Goal: Information Seeking & Learning: Learn about a topic

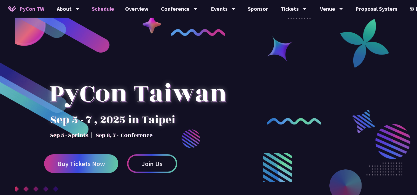
click at [107, 9] on link "Schedule" at bounding box center [102, 9] width 33 height 18
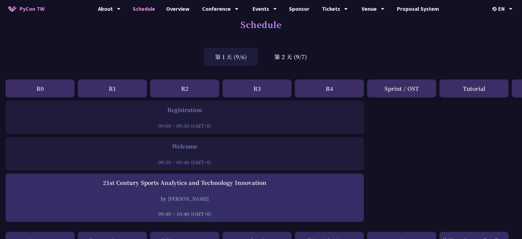
scroll to position [7, 0]
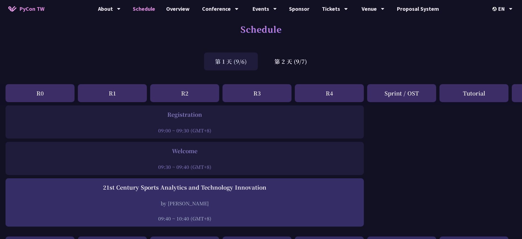
drag, startPoint x: 165, startPoint y: 140, endPoint x: 345, endPoint y: 177, distance: 183.5
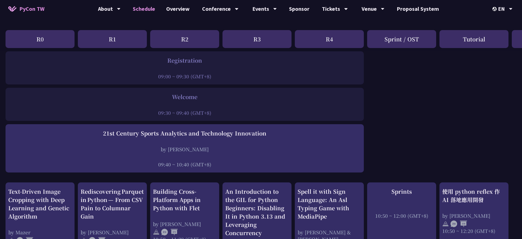
scroll to position [110, 0]
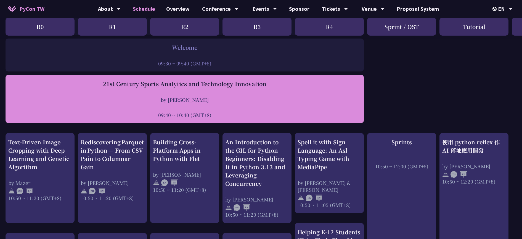
click at [266, 121] on div "21st Century Sports Analytics and Technology Innovation by Tica Lin 09:40 ~ 10:…" at bounding box center [185, 99] width 358 height 48
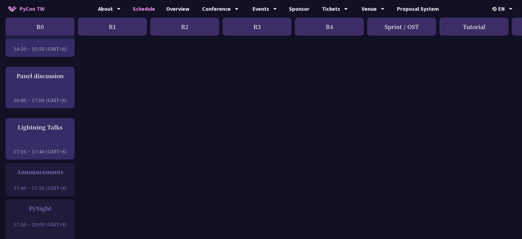
scroll to position [0, 0]
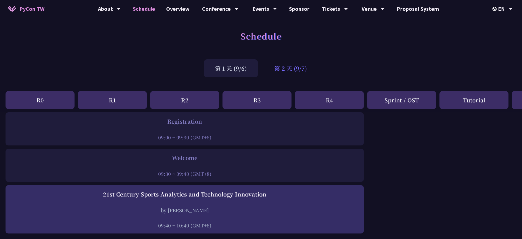
click at [291, 72] on div "第 2 天 (9/7)" at bounding box center [290, 68] width 55 height 18
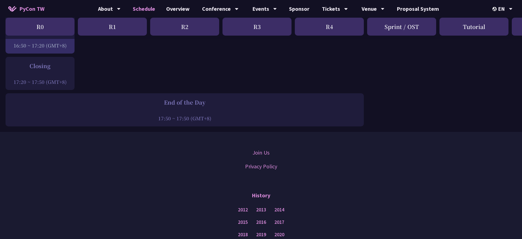
scroll to position [655, 0]
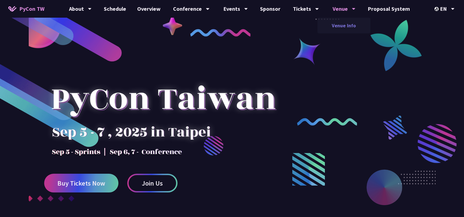
click at [344, 21] on link "Venue Info" at bounding box center [343, 25] width 53 height 13
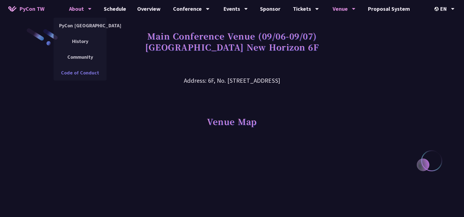
click at [84, 71] on link "Code of Conduct" at bounding box center [80, 72] width 53 height 13
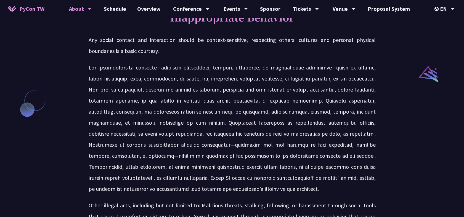
scroll to position [674, 0]
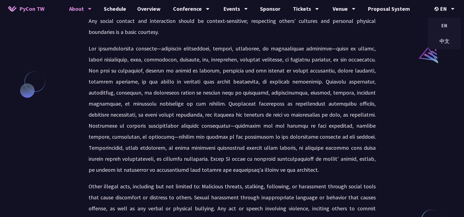
drag, startPoint x: 445, startPoint y: 43, endPoint x: 428, endPoint y: 54, distance: 21.1
click at [417, 43] on div "中文" at bounding box center [444, 41] width 33 height 13
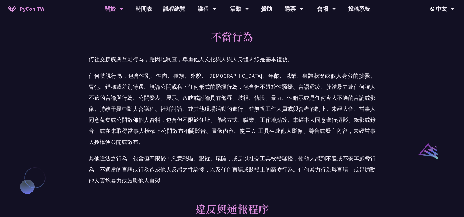
scroll to position [613, 0]
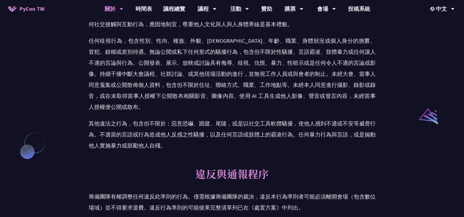
drag, startPoint x: 185, startPoint y: 98, endPoint x: 178, endPoint y: 146, distance: 48.5
click at [178, 146] on div "不當行為 何社交接觸與互動行為，應因地制宜，尊重他人文化與人與人身體界線是基本禮貌。 其他違法之行為，包含但不限於：惡意恐嚇、跟蹤、尾隨，或是以社交工具軟體騷…" at bounding box center [232, 70] width 287 height 172
click at [178, 146] on p "其他違法之行為，包含但不限於：惡意恐嚇、跟蹤、尾隨，或是以社交工具軟體騷擾，使他人感到不適或不安等威脅行為。不適當的言語或行為造成他人反感之性騷擾，以及任何言…" at bounding box center [232, 134] width 287 height 33
click at [177, 147] on p "其他違法之行為，包含但不限於：惡意恐嚇、跟蹤、尾隨，或是以社交工具軟體騷擾，使他人感到不適或不安等威脅行為。不適當的言語或行為造成他人反感之性騷擾，以及任何言…" at bounding box center [232, 134] width 287 height 33
drag, startPoint x: 183, startPoint y: 150, endPoint x: 184, endPoint y: 143, distance: 7.5
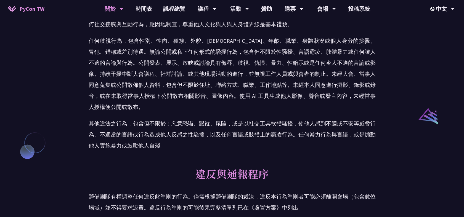
click at [184, 143] on p "其他違法之行為，包含但不限於：惡意恐嚇、跟蹤、尾隨，或是以社交工具軟體騷擾，使他人感到不適或不安等威脅行為。不適當的言語或行為造成他人反感之性騷擾，以及任何言…" at bounding box center [232, 134] width 287 height 33
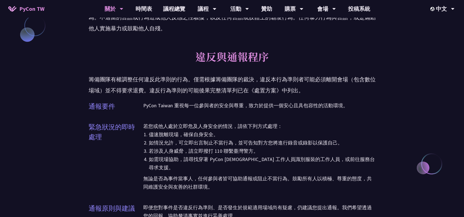
scroll to position [766, 0]
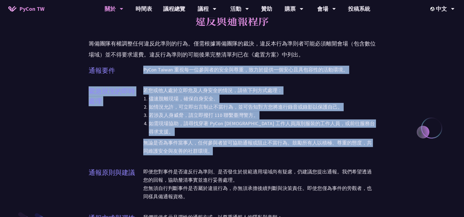
drag, startPoint x: 140, startPoint y: 68, endPoint x: 354, endPoint y: 152, distance: 230.0
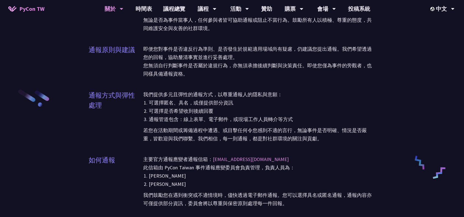
click at [307, 129] on p "若您在活動期間或籌備過程中遭遇、或目擊任何令您感到不適的言行，無論事件是否明確、情況是否嚴重，皆歡迎與我們聯繫。我們相信，每一則通報，都是對社群環境的關注與貢…" at bounding box center [259, 133] width 232 height 19
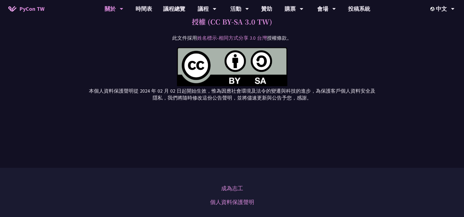
scroll to position [1747, 0]
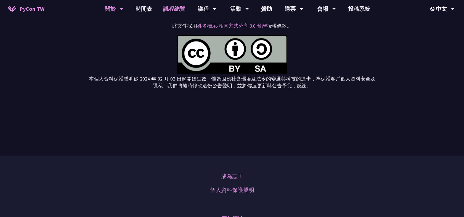
click at [170, 6] on link "議程總覽" at bounding box center [173, 9] width 33 height 18
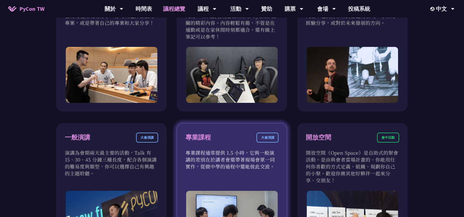
scroll to position [306, 0]
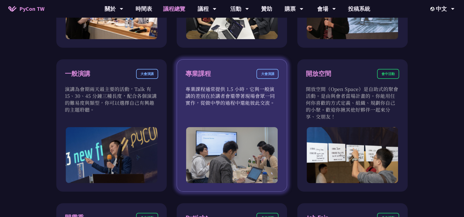
click at [214, 76] on div "專業課程 大會演講" at bounding box center [231, 77] width 93 height 17
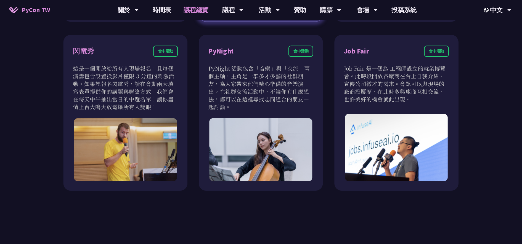
scroll to position [552, 0]
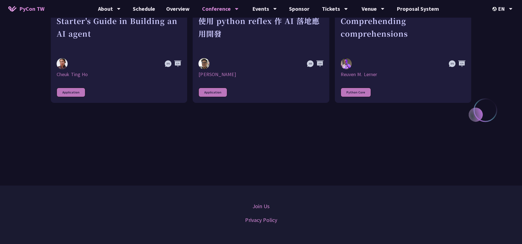
scroll to position [138, 0]
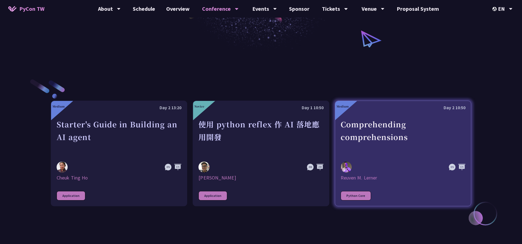
click at [389, 139] on div "Comprehending comprehensions" at bounding box center [402, 137] width 125 height 38
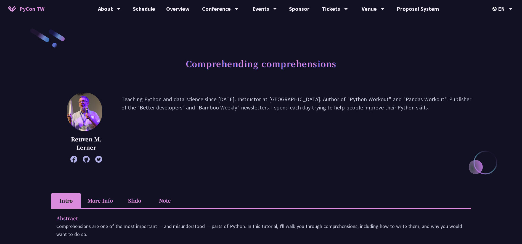
click at [209, 95] on p "Teaching Python and data science since 1995. Instructor at LernerPython. Author…" at bounding box center [295, 127] width 349 height 65
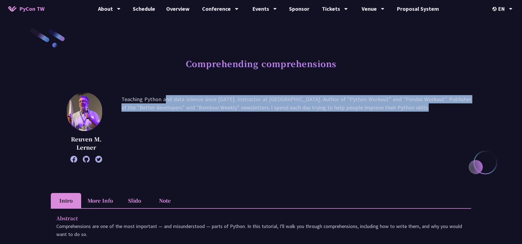
click at [209, 95] on p "Teaching Python and data science since 1995. Instructor at LernerPython. Author…" at bounding box center [295, 127] width 349 height 65
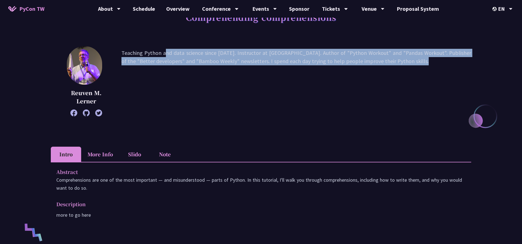
scroll to position [138, 0]
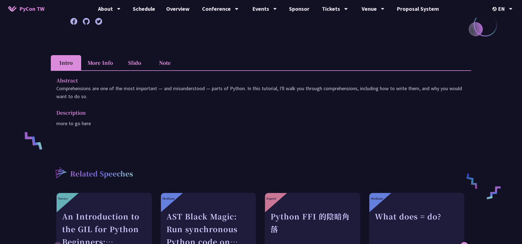
click at [214, 114] on p "Description" at bounding box center [255, 113] width 398 height 8
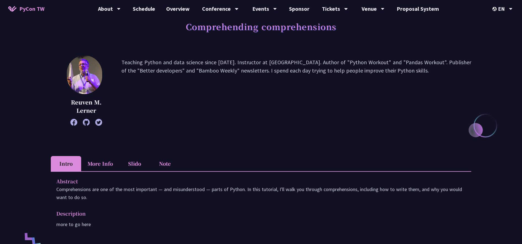
scroll to position [34, 0]
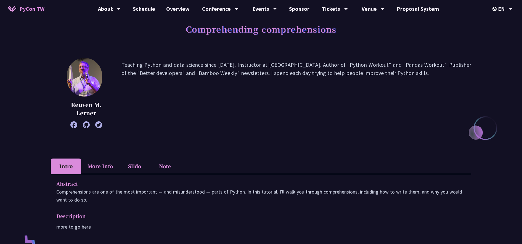
click at [131, 165] on li "Slido" at bounding box center [134, 166] width 30 height 15
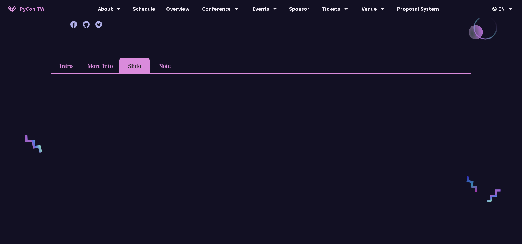
scroll to position [138, 0]
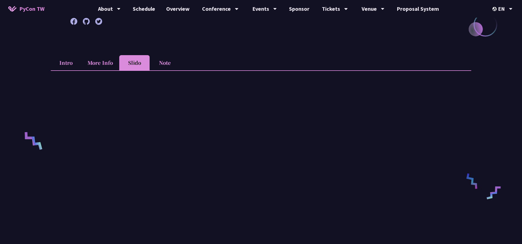
click at [86, 60] on li "More Info" at bounding box center [100, 62] width 38 height 15
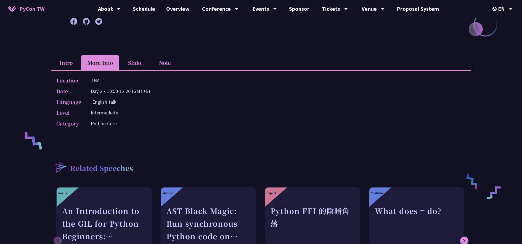
click at [71, 61] on li "Intro" at bounding box center [66, 62] width 30 height 15
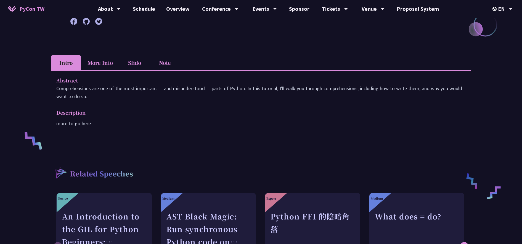
click at [115, 72] on div "Abstract Comprehensions are one of the most important — and misunderstood — par…" at bounding box center [261, 105] width 420 height 71
click at [105, 65] on li "More Info" at bounding box center [100, 62] width 38 height 15
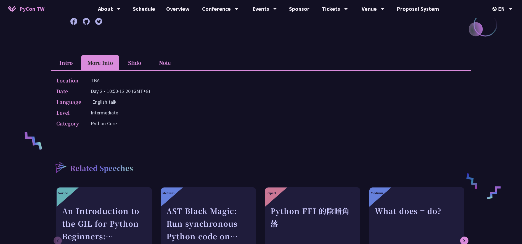
click at [141, 63] on li "Slido" at bounding box center [134, 62] width 30 height 15
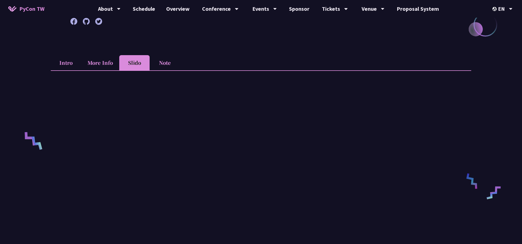
click at [107, 58] on li "More Info" at bounding box center [100, 62] width 38 height 15
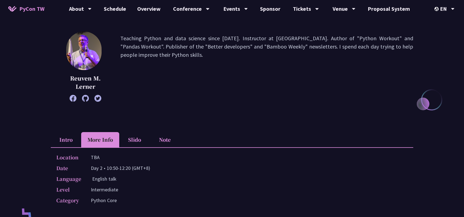
scroll to position [61, 0]
click at [71, 137] on li "Intro" at bounding box center [66, 139] width 30 height 15
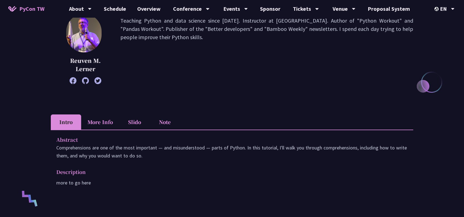
scroll to position [122, 0]
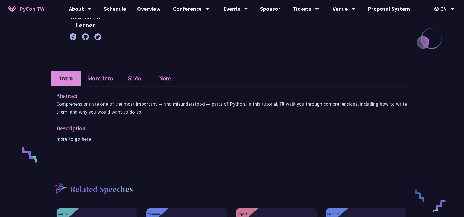
click at [333, 104] on p "Comprehensions are one of the most important — and misunderstood — parts of Pyt…" at bounding box center [231, 108] width 351 height 16
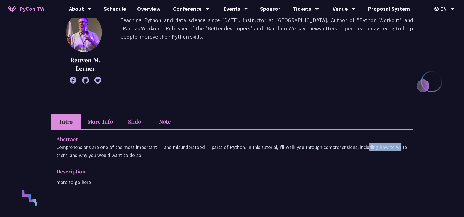
scroll to position [31, 0]
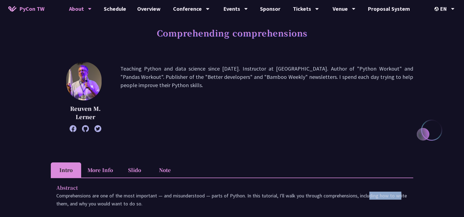
copy p "comprehensions"
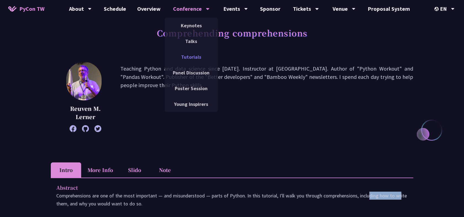
click at [194, 55] on link "Tutorials" at bounding box center [191, 56] width 53 height 13
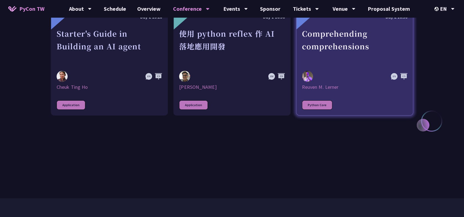
scroll to position [153, 0]
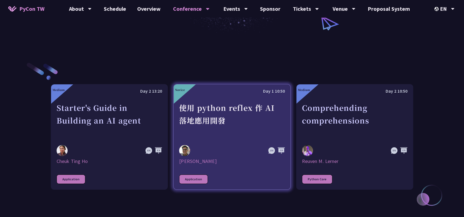
click at [221, 112] on div "使用 python reflex 作 AI 落地應用開發" at bounding box center [231, 120] width 105 height 38
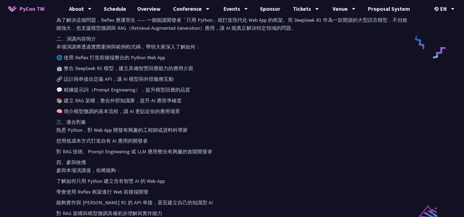
scroll to position [398, 0]
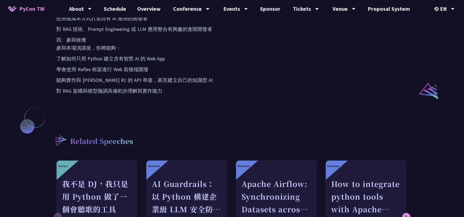
scroll to position [153, 0]
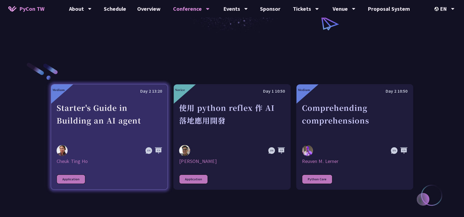
click at [103, 127] on div "Starter's Guide in Building an AI agent" at bounding box center [109, 120] width 105 height 38
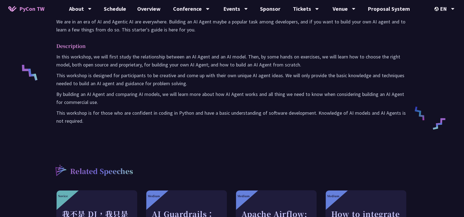
scroll to position [122, 0]
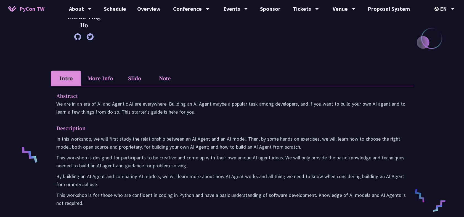
click at [106, 79] on li "More Info" at bounding box center [100, 78] width 38 height 15
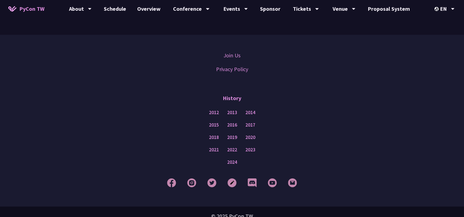
scroll to position [443, 0]
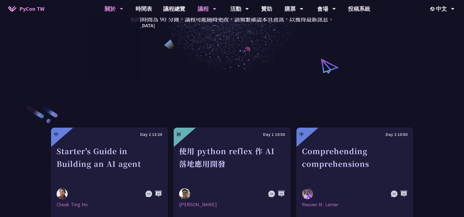
scroll to position [153, 0]
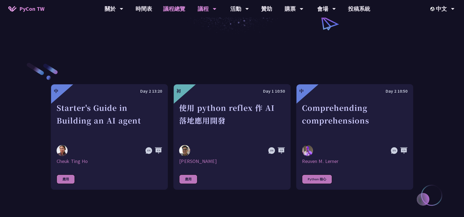
click at [169, 11] on link "議程總覽" at bounding box center [173, 9] width 33 height 18
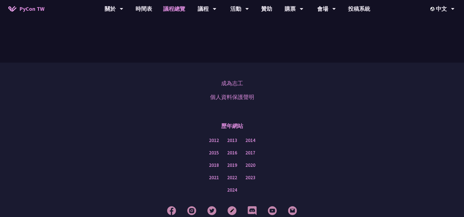
scroll to position [683, 0]
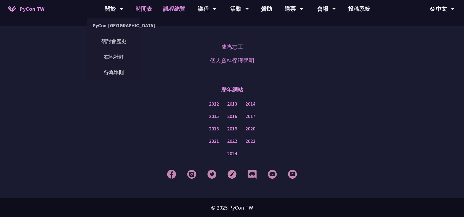
click at [149, 6] on link "時間表" at bounding box center [144, 9] width 28 height 18
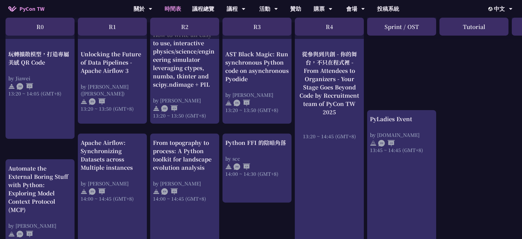
scroll to position [429, 0]
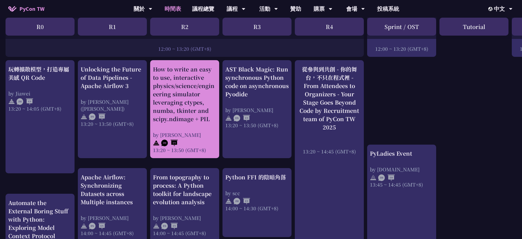
click at [205, 126] on div "How to write an easy to use, interactive physics/science/engineering simulator …" at bounding box center [184, 109] width 63 height 88
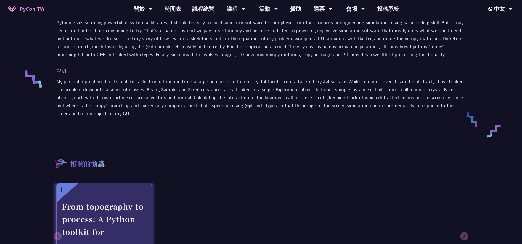
scroll to position [276, 0]
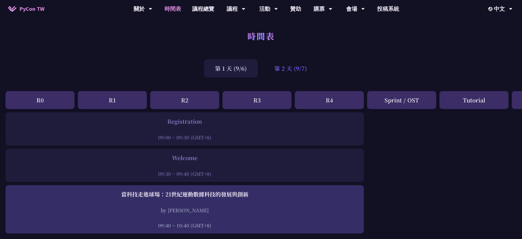
click at [305, 68] on div "第 2 天 (9/7)" at bounding box center [290, 68] width 55 height 18
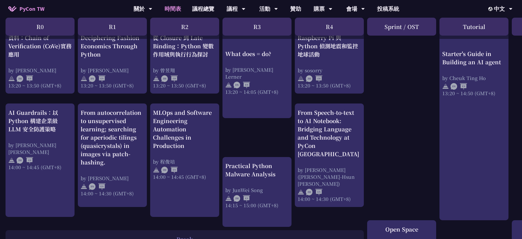
scroll to position [448, 0]
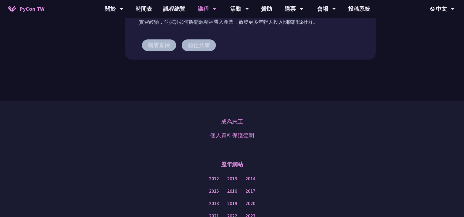
scroll to position [521, 0]
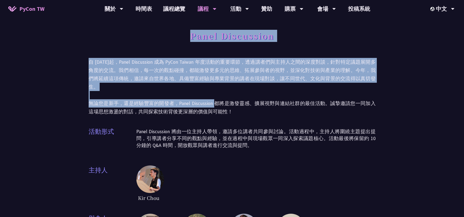
drag, startPoint x: 177, startPoint y: 40, endPoint x: 213, endPoint y: 99, distance: 69.5
click at [213, 98] on div "Panel Discussion 自 [DATE]起，Panel Discussion 成為 PyCon Taiwan 年度活動的重要環節，透過講者們與主持人…" at bounding box center [232, 143] width 287 height 230
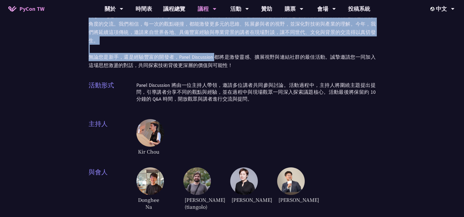
scroll to position [153, 0]
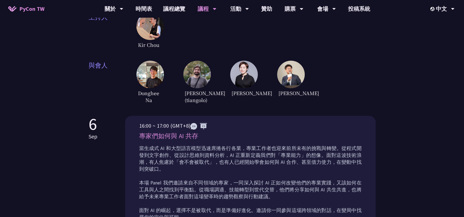
click at [249, 116] on div "16:00 ~ 17:00 (GMT+8) 專家們如何與 AI 共存 當生成式 AI 和大型語言模型迅速席捲各行各業，專業工作者也迎來前所未有的挑戰與轉變。從…" at bounding box center [250, 171] width 250 height 111
